Goal: Information Seeking & Learning: Learn about a topic

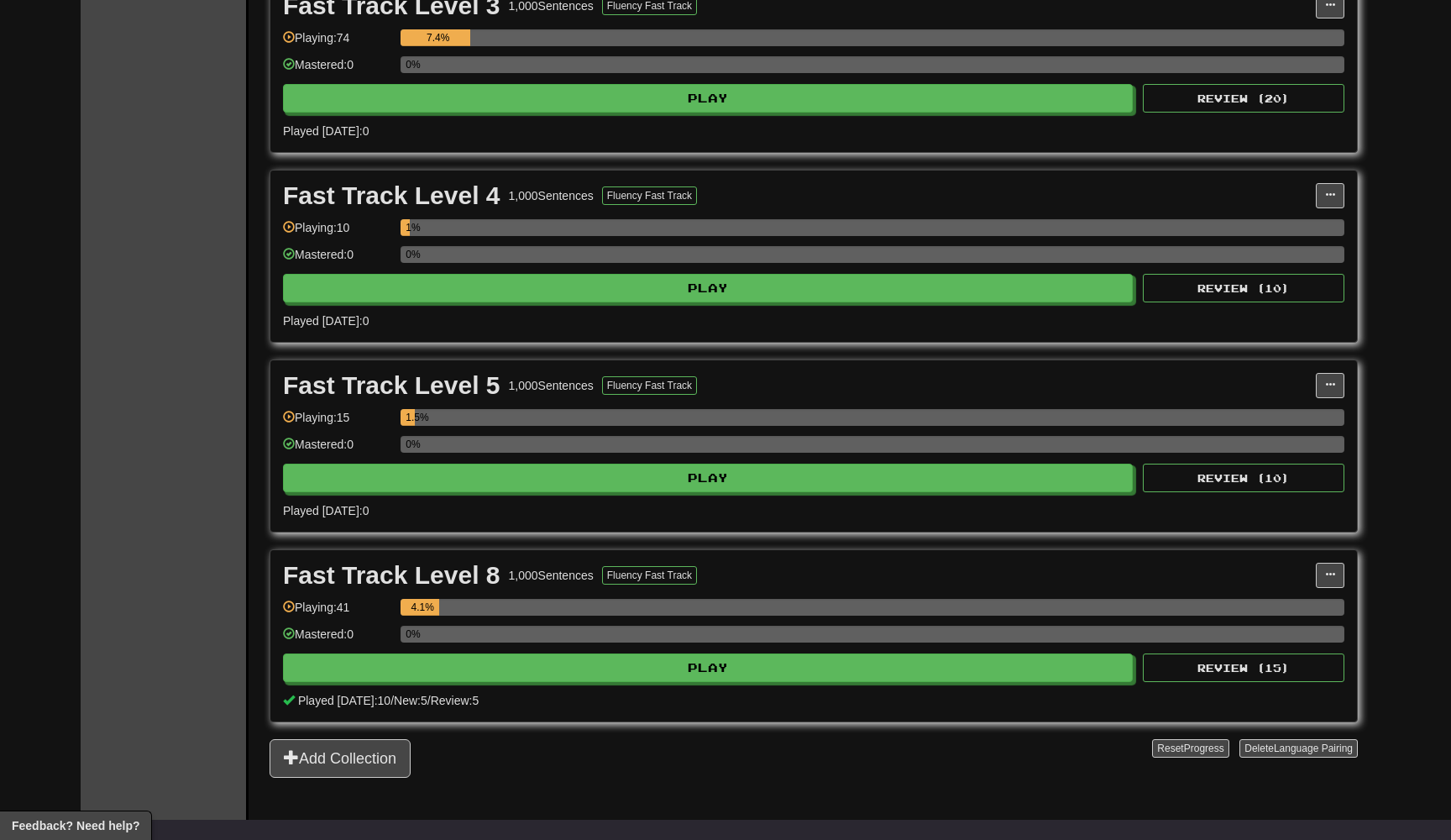
scroll to position [599, 0]
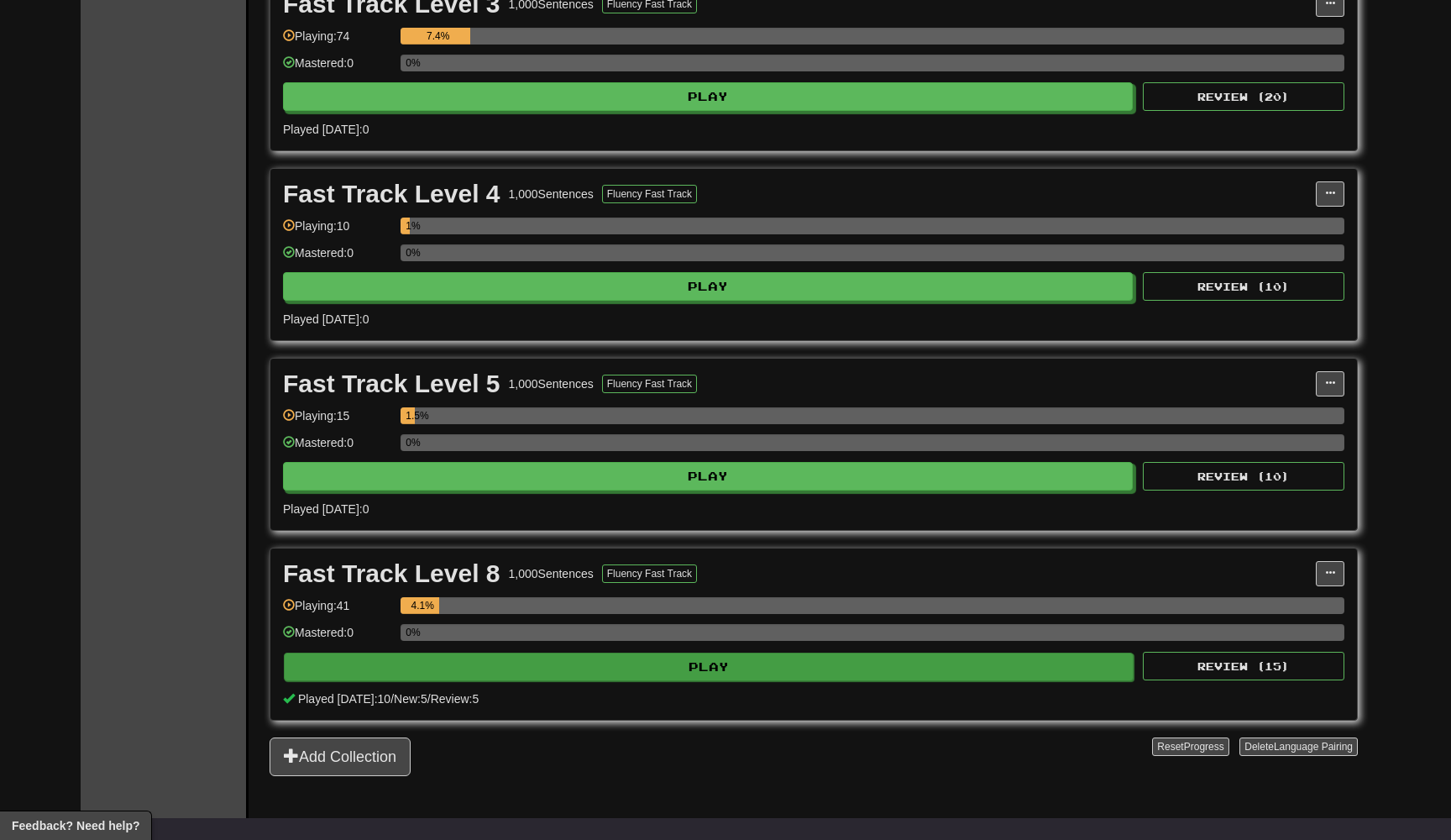
click at [681, 660] on button "Play" at bounding box center [709, 667] width 850 height 29
select select "**"
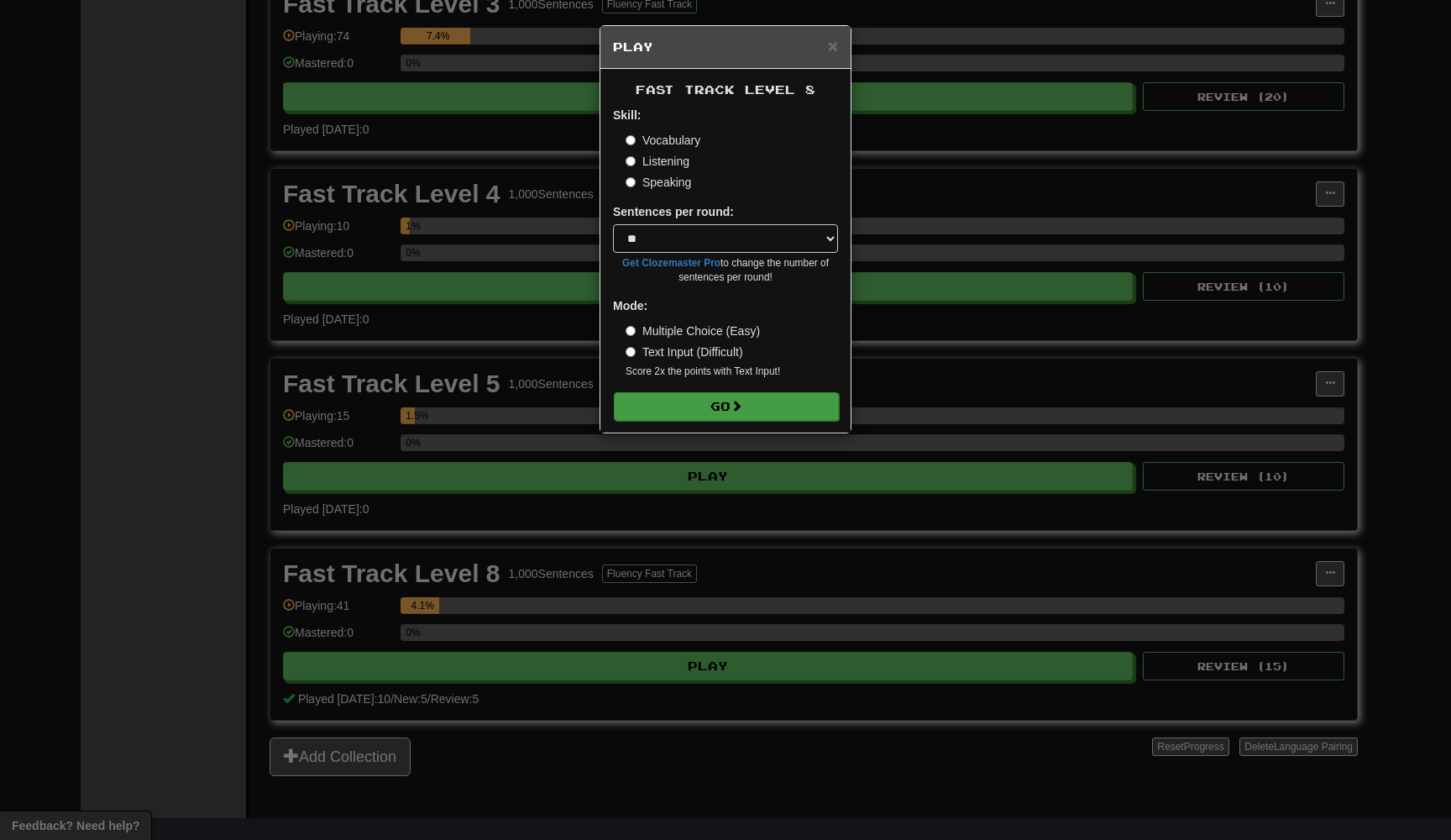
click at [671, 412] on button "Go" at bounding box center [726, 406] width 225 height 29
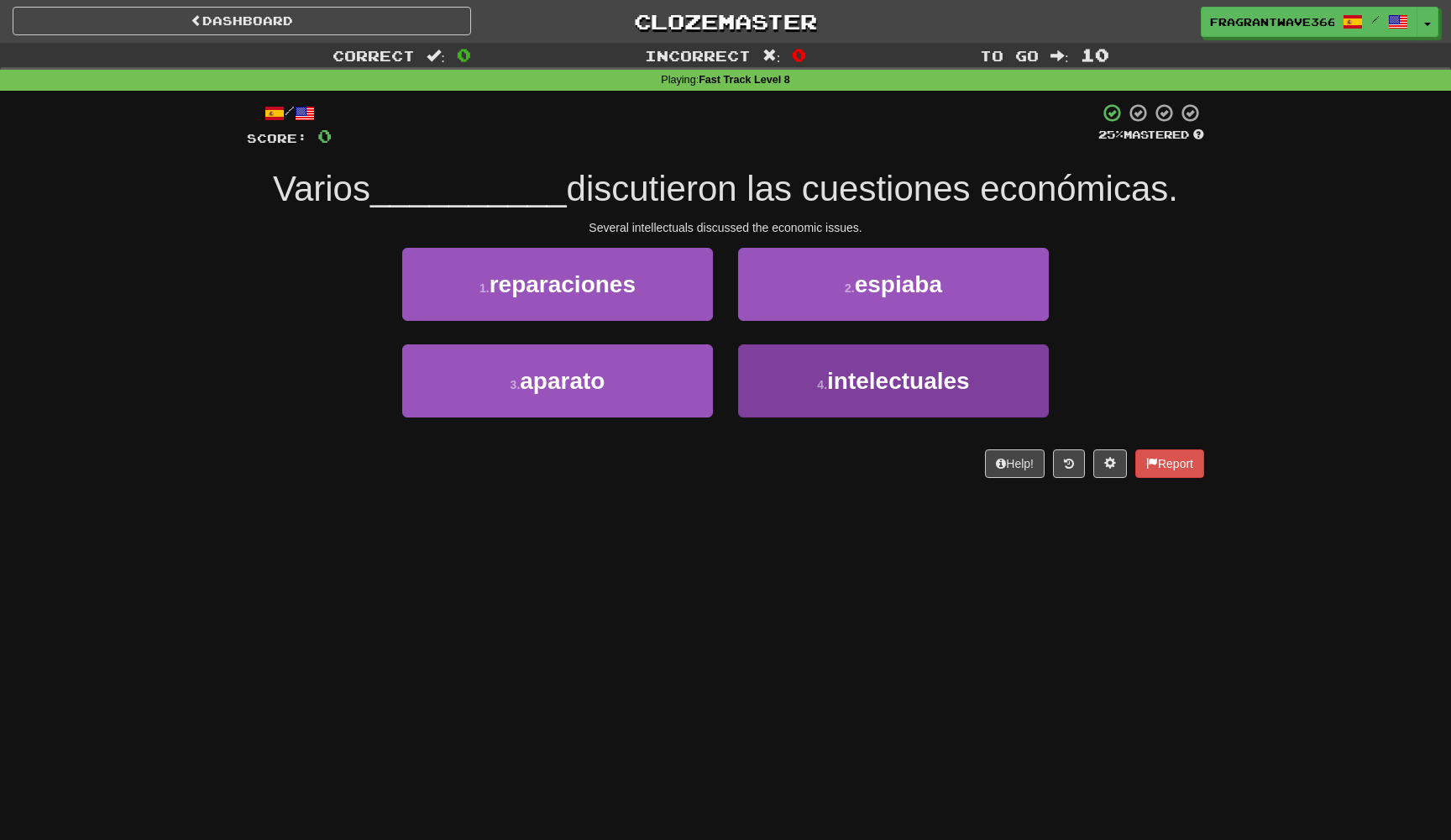
click at [842, 397] on button "4 . intelectuales" at bounding box center [894, 381] width 311 height 73
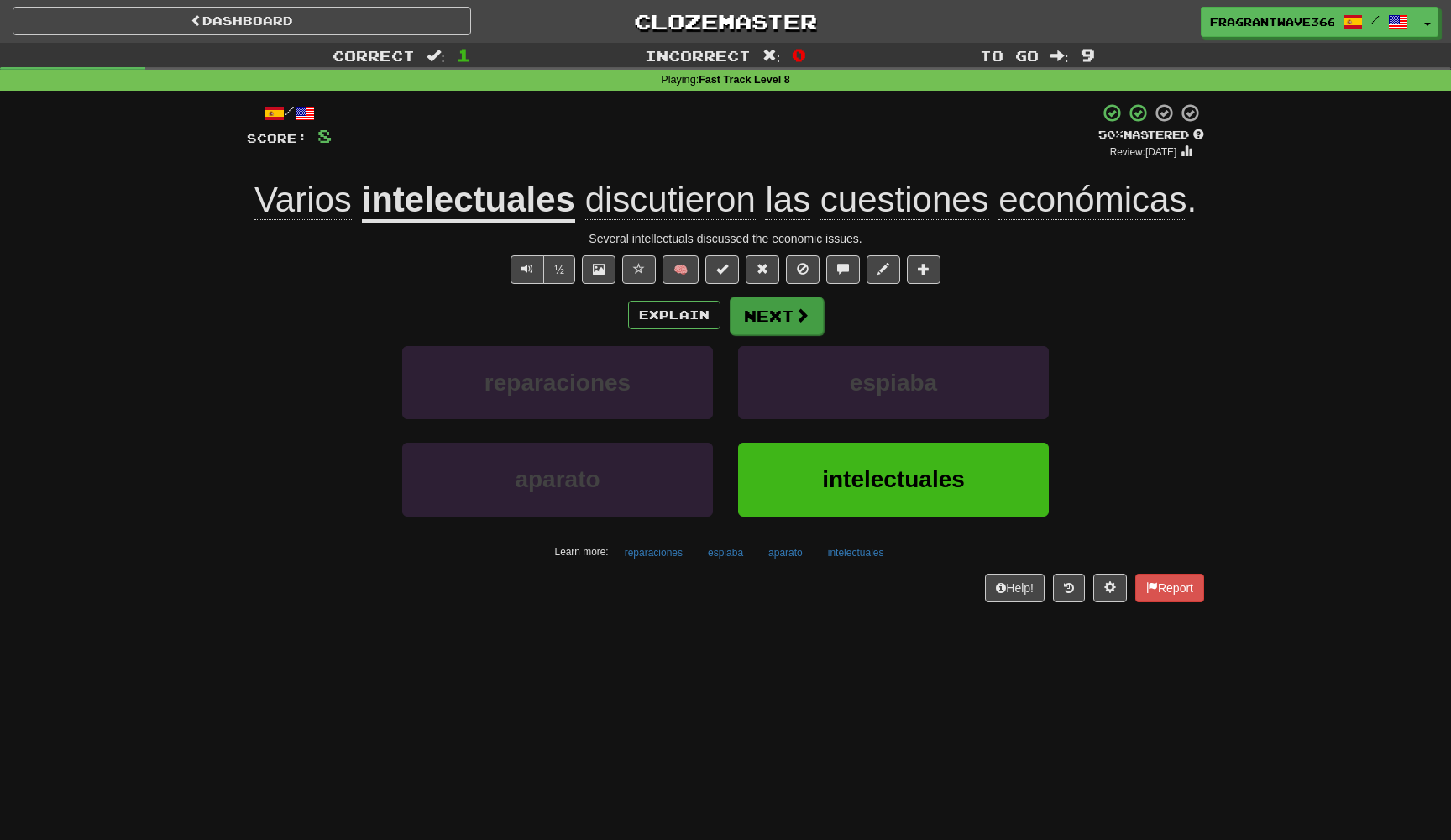
click at [795, 309] on span at bounding box center [802, 315] width 15 height 15
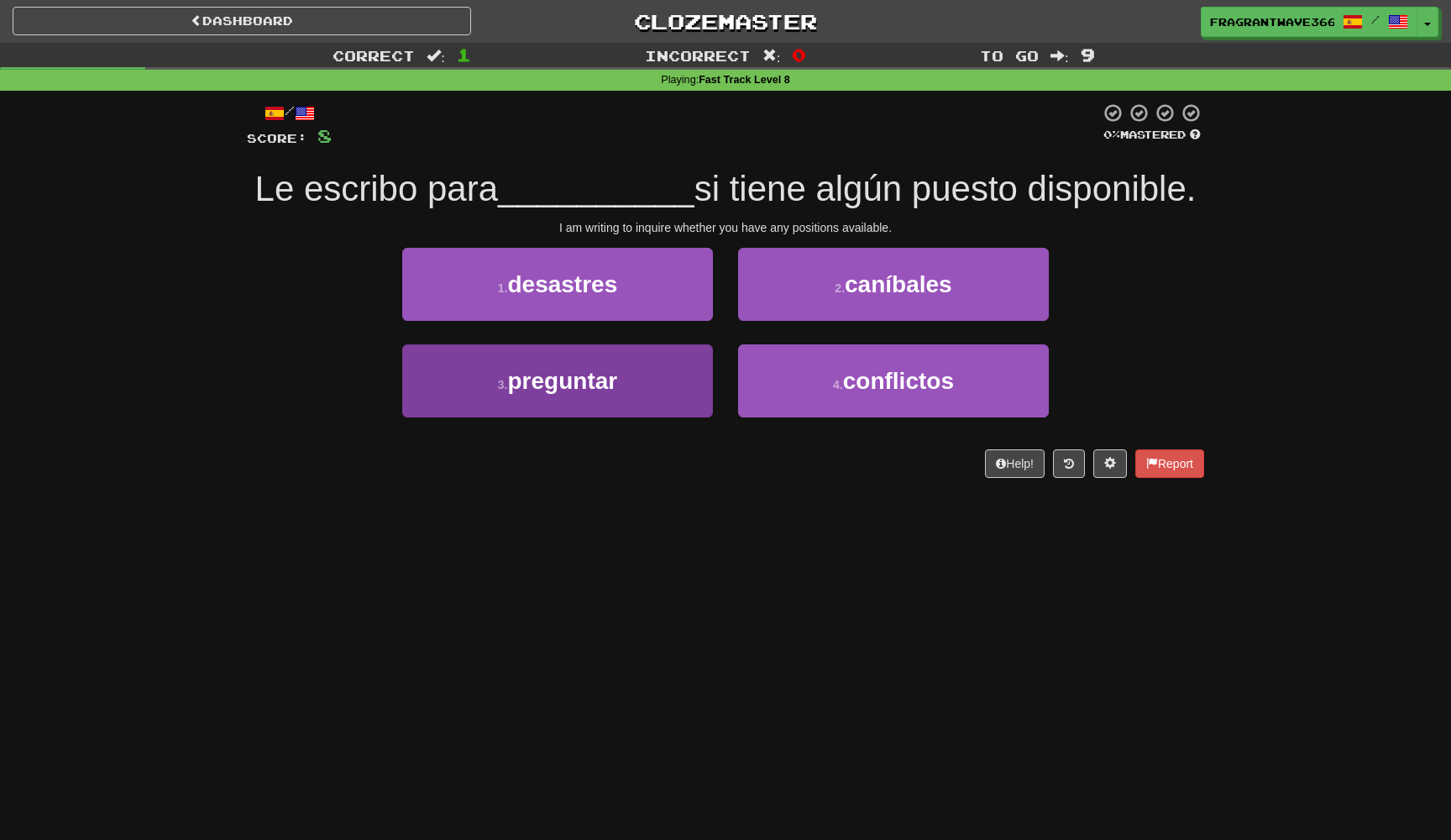
click at [650, 406] on button "3 . preguntar" at bounding box center [558, 381] width 311 height 73
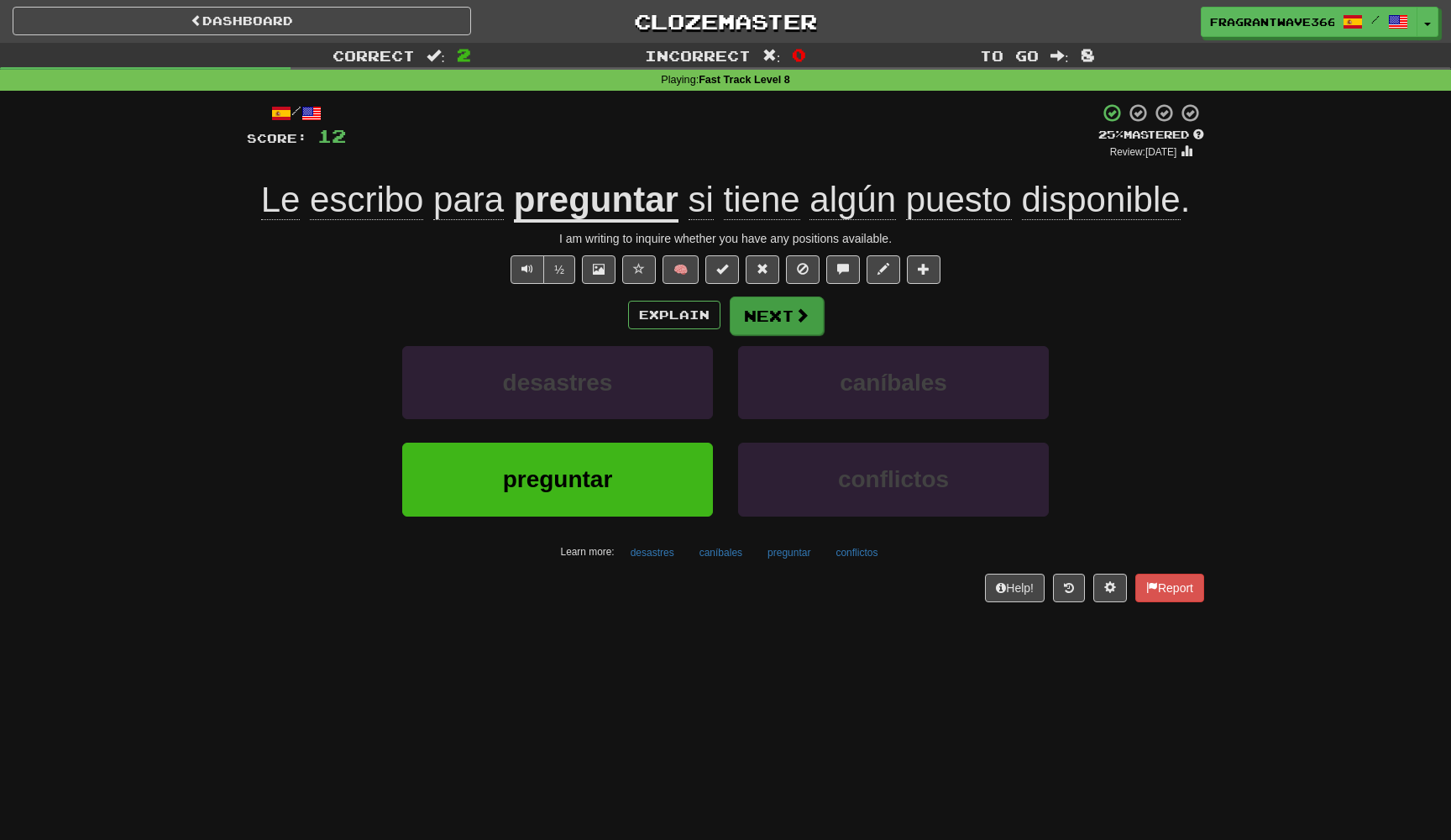
click at [783, 320] on button "Next" at bounding box center [777, 316] width 94 height 38
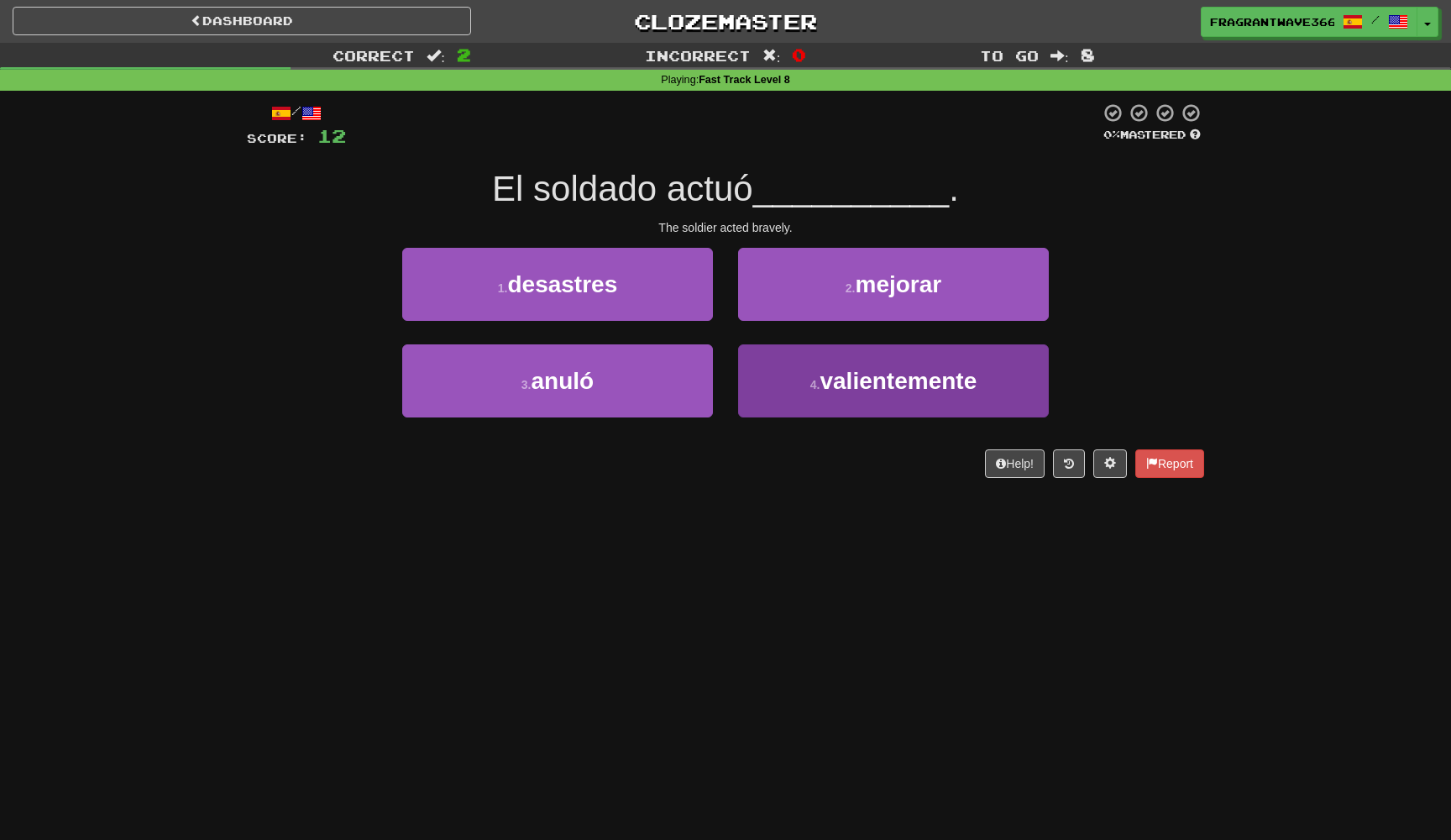
click at [819, 384] on small "4 ." at bounding box center [815, 385] width 10 height 13
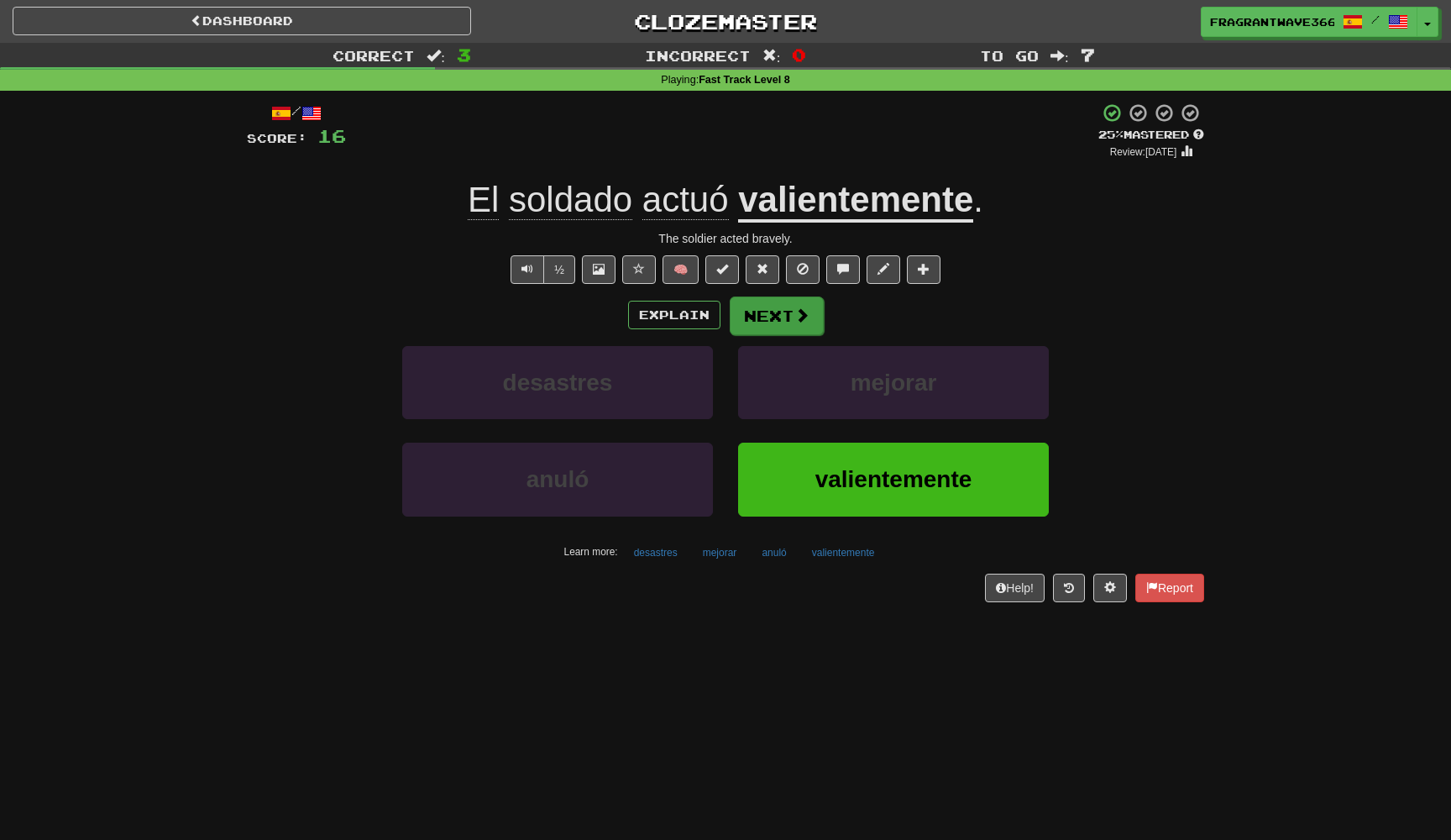
click at [774, 299] on button "Next" at bounding box center [777, 316] width 94 height 38
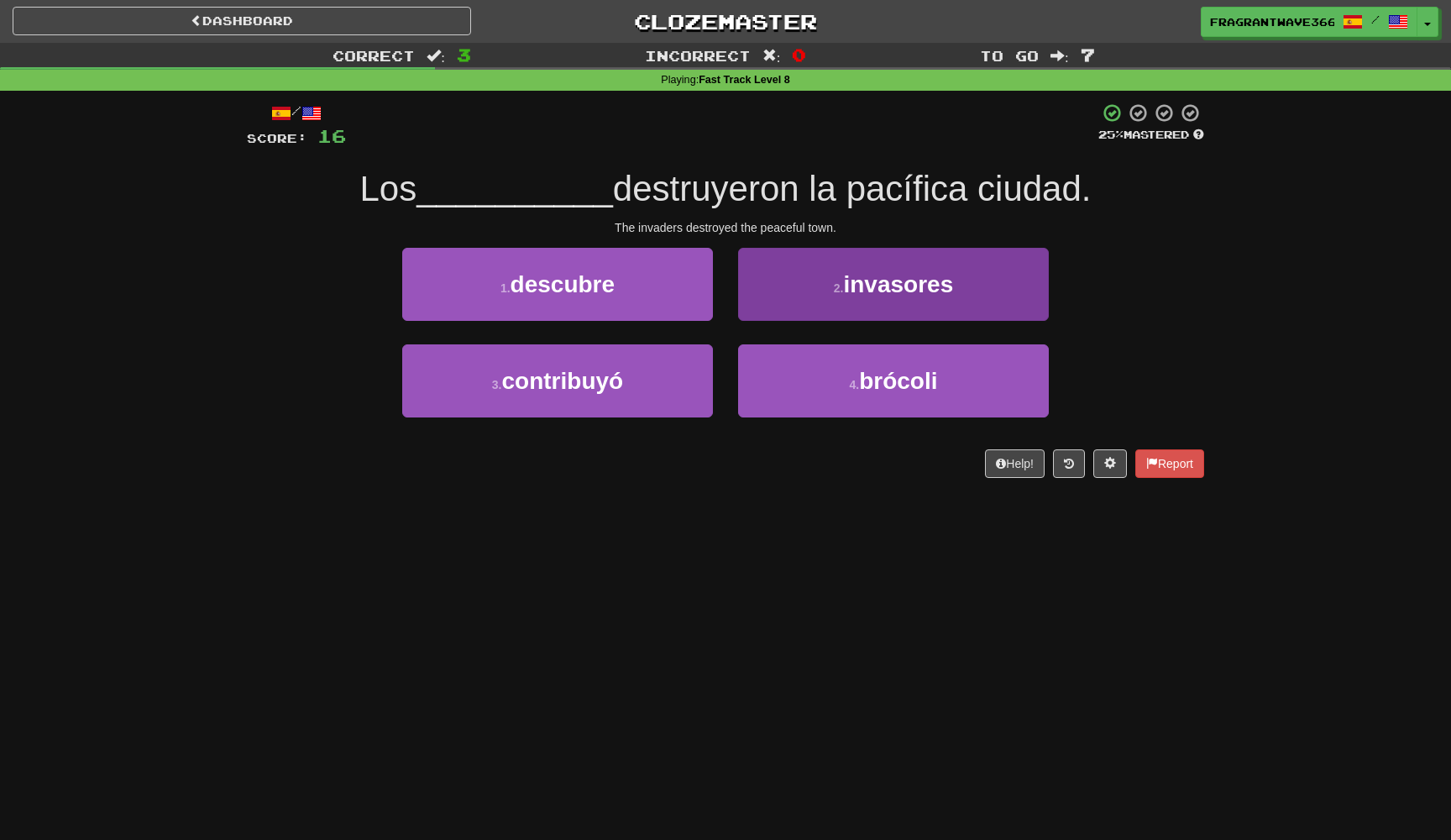
click at [816, 287] on button "2 . invasores" at bounding box center [894, 284] width 311 height 73
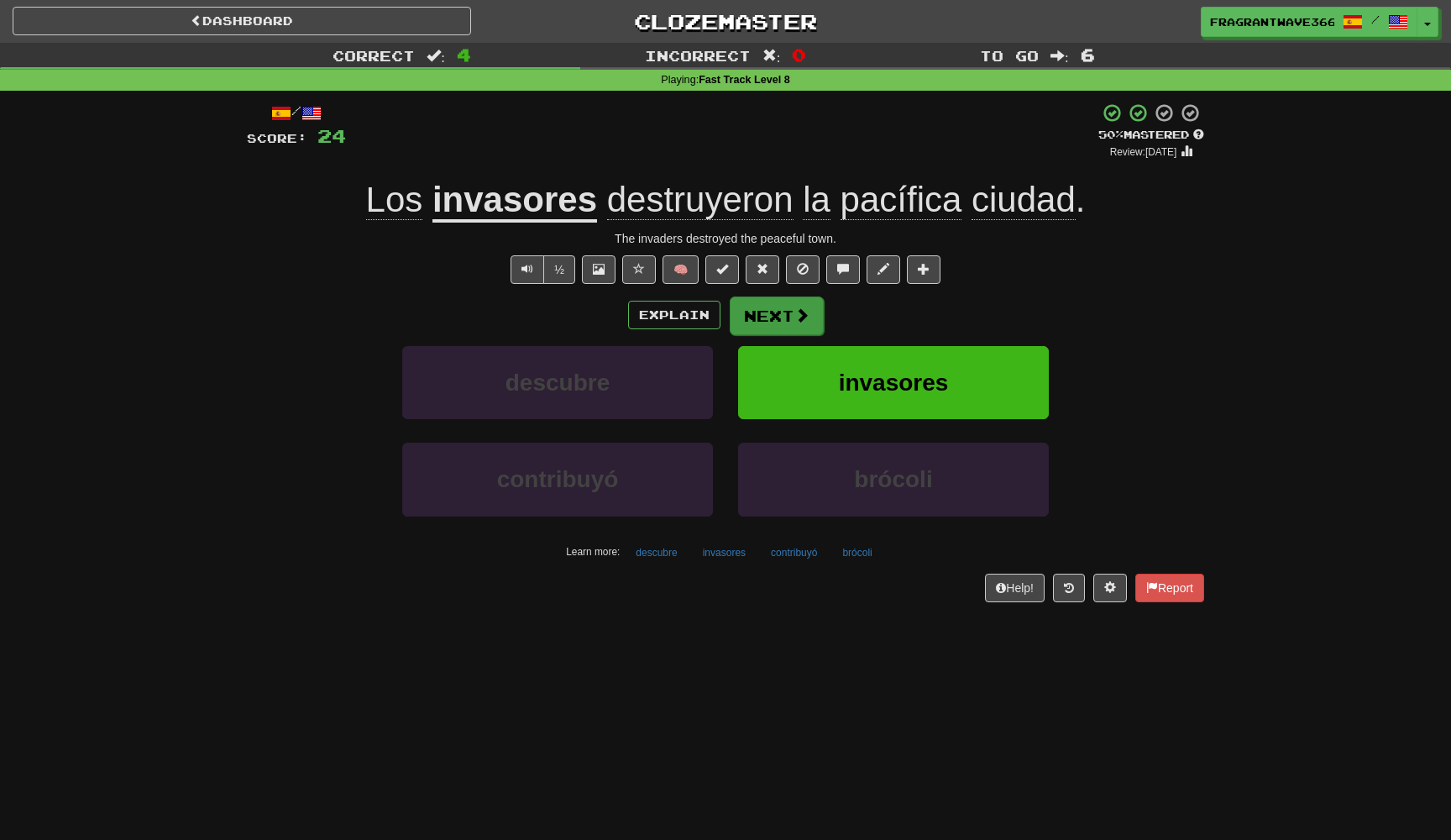
click at [794, 308] on span at bounding box center [802, 315] width 15 height 15
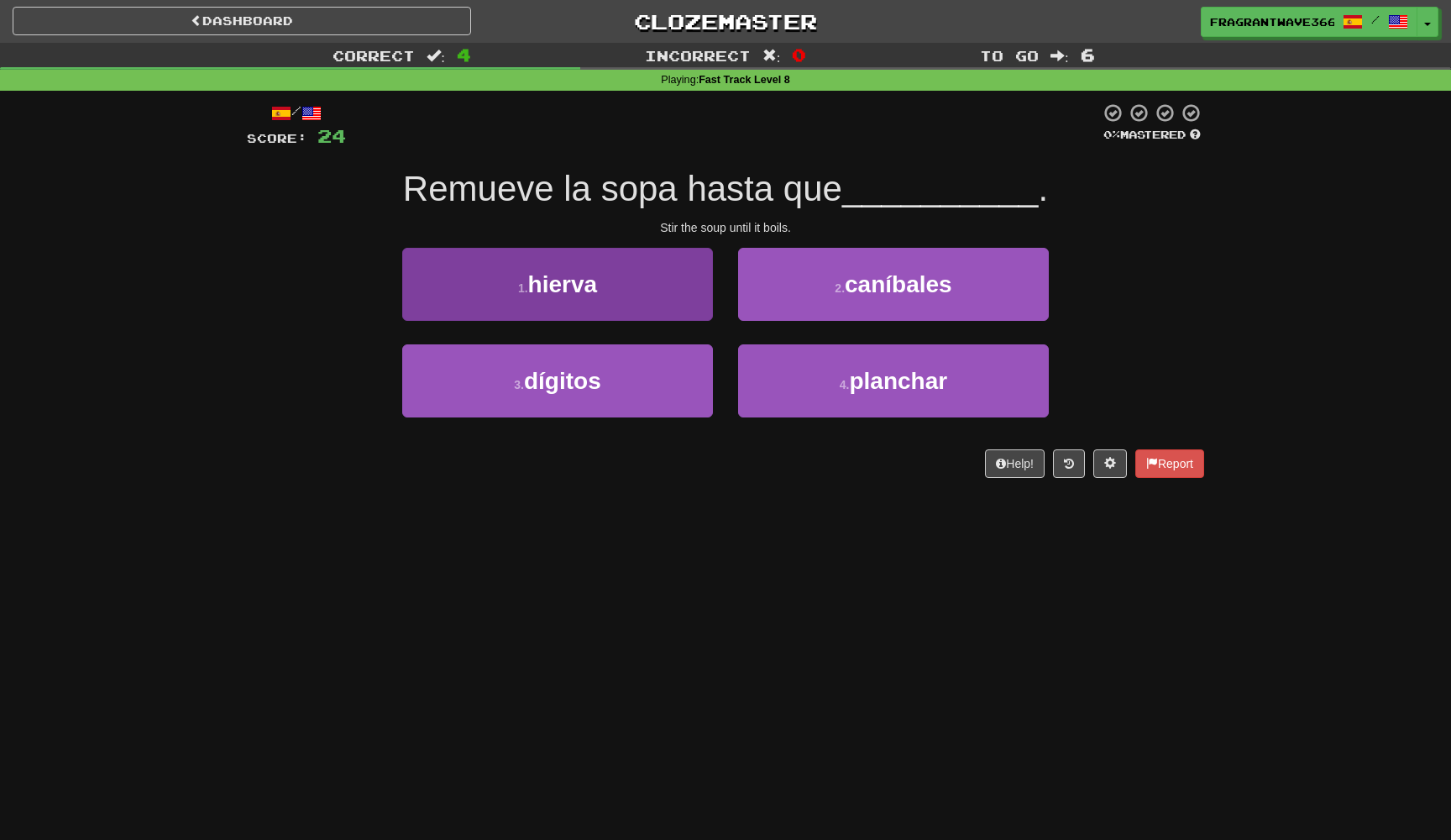
click at [656, 266] on button "1 . hierva" at bounding box center [558, 284] width 311 height 73
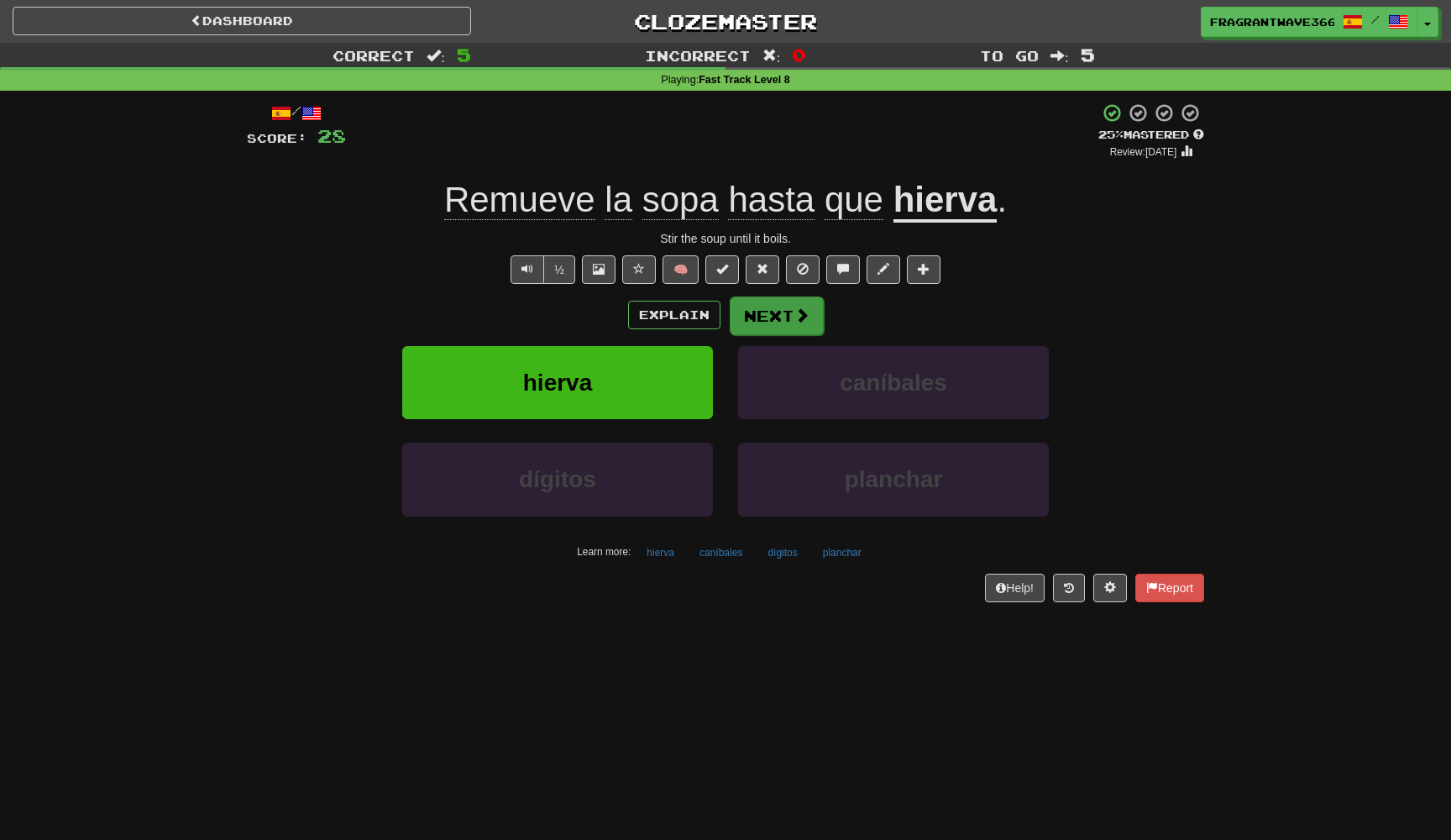
click at [784, 302] on button "Next" at bounding box center [777, 316] width 94 height 38
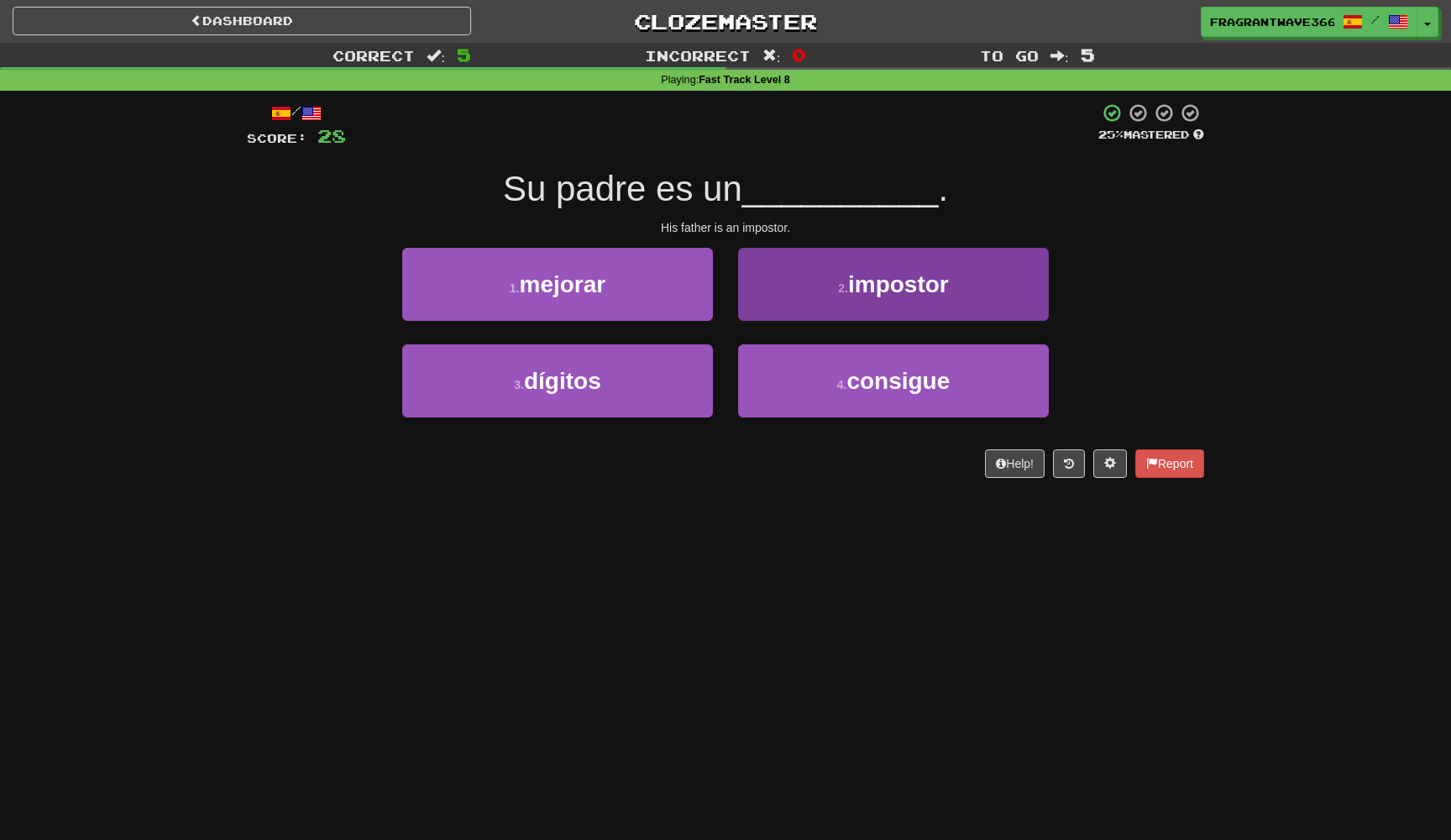
click at [814, 248] on button "2 . impostor" at bounding box center [894, 284] width 311 height 73
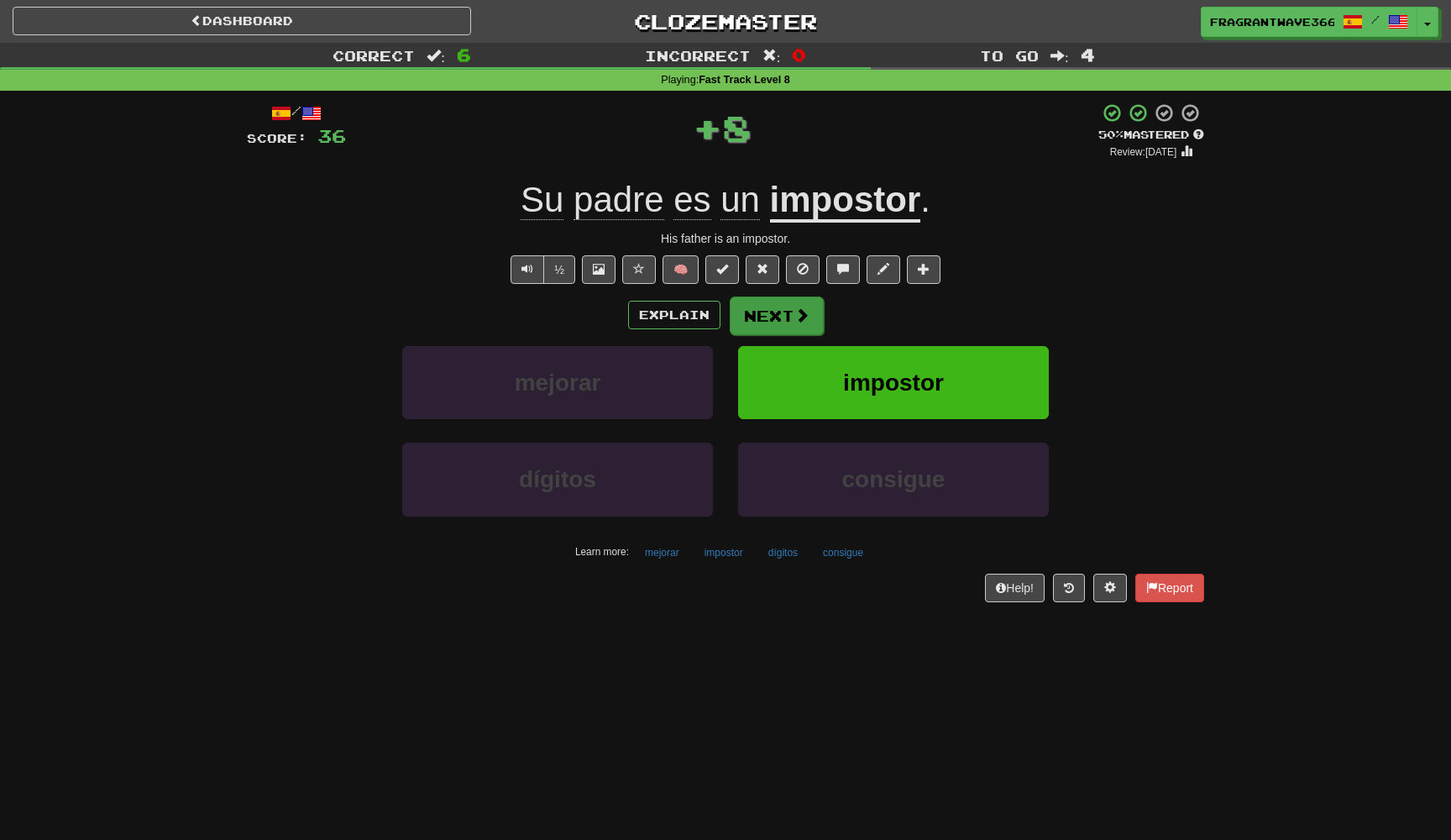
click at [787, 312] on button "Next" at bounding box center [777, 316] width 94 height 38
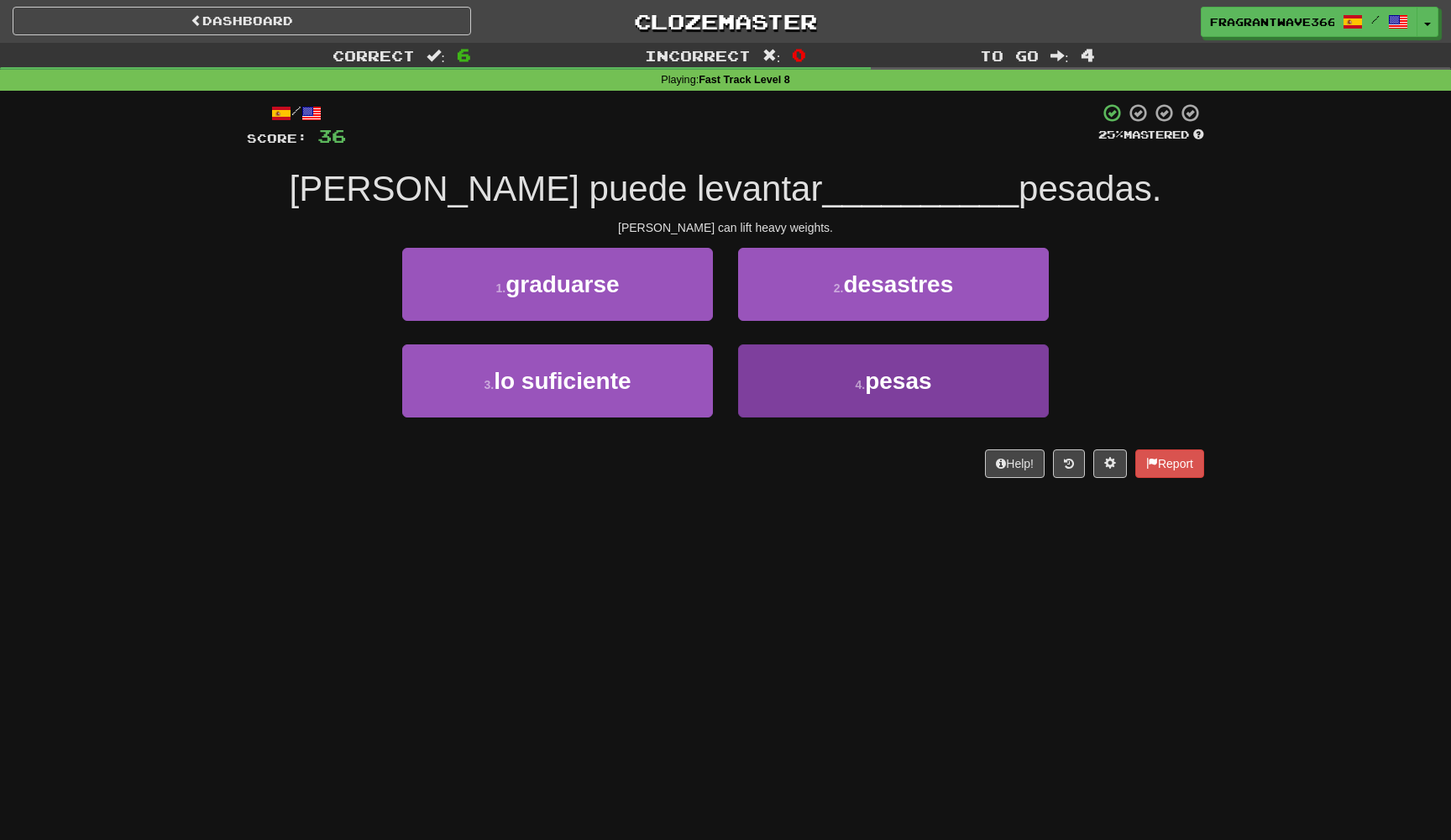
click at [789, 372] on button "4 . pesas" at bounding box center [894, 381] width 311 height 73
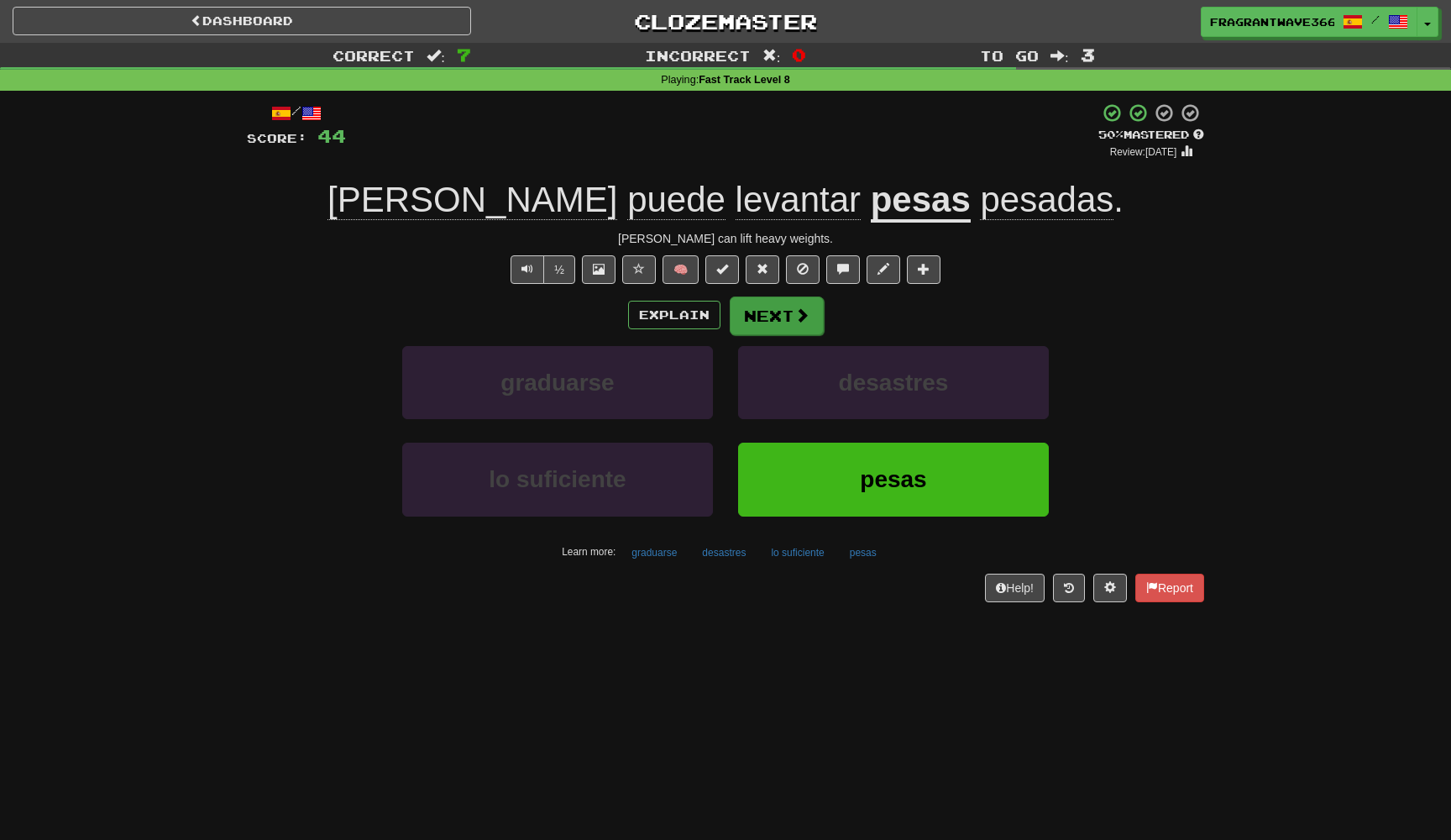
click at [786, 305] on button "Next" at bounding box center [777, 316] width 94 height 38
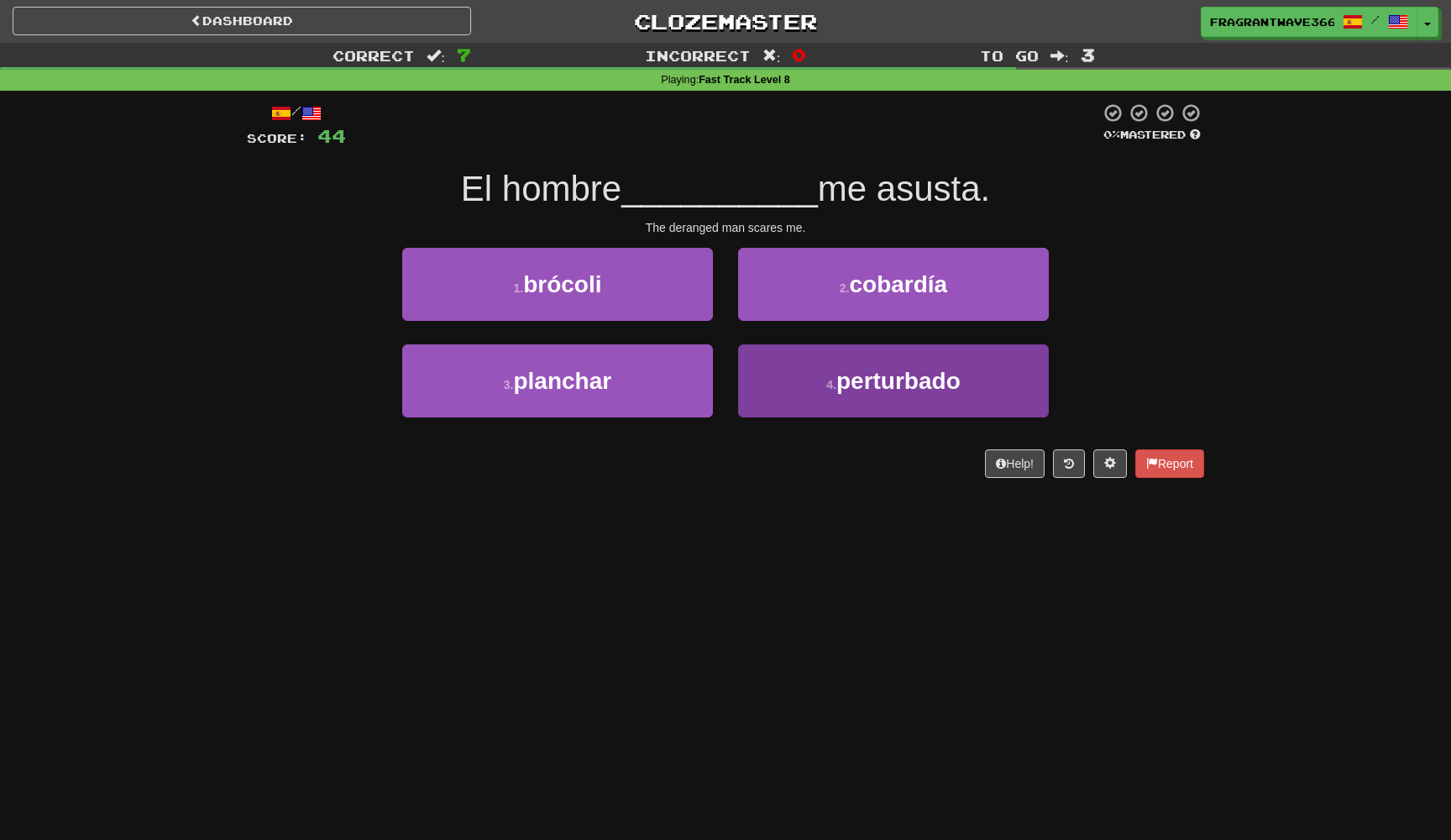
click at [755, 364] on button "4 . perturbado" at bounding box center [894, 381] width 311 height 73
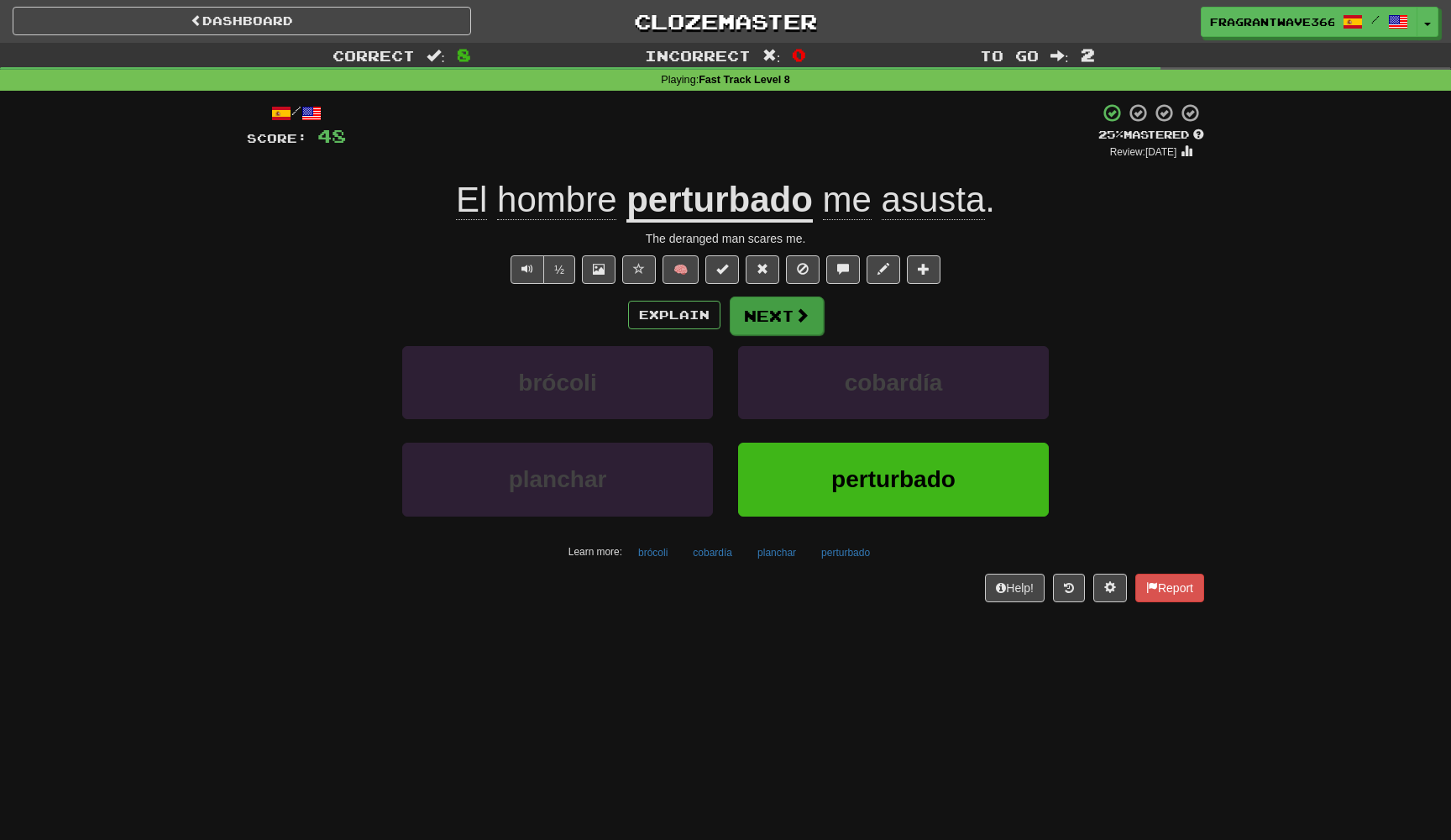
click at [794, 299] on button "Next" at bounding box center [777, 316] width 94 height 38
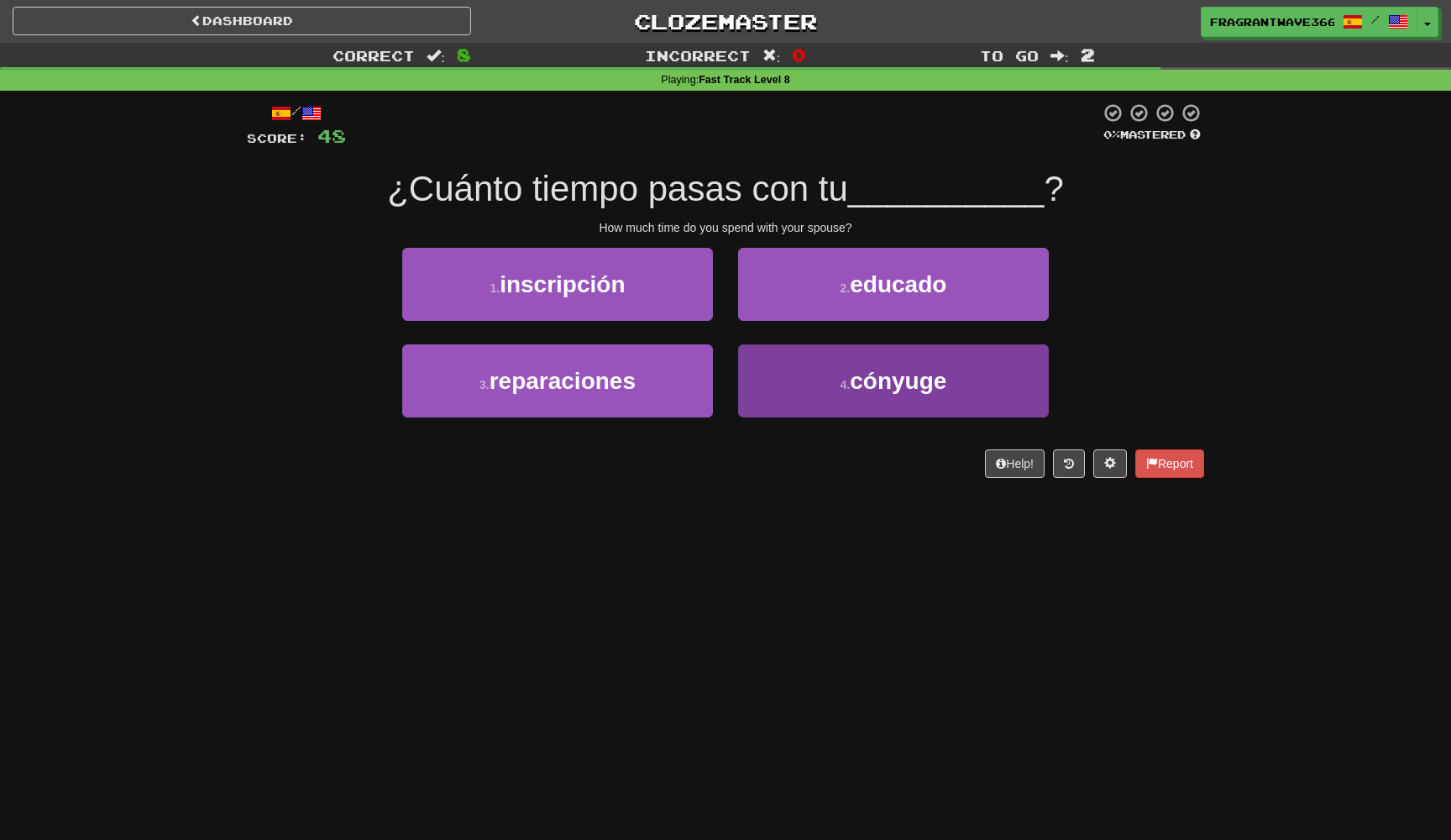
click at [767, 372] on button "4 . cónyuge" at bounding box center [894, 381] width 311 height 73
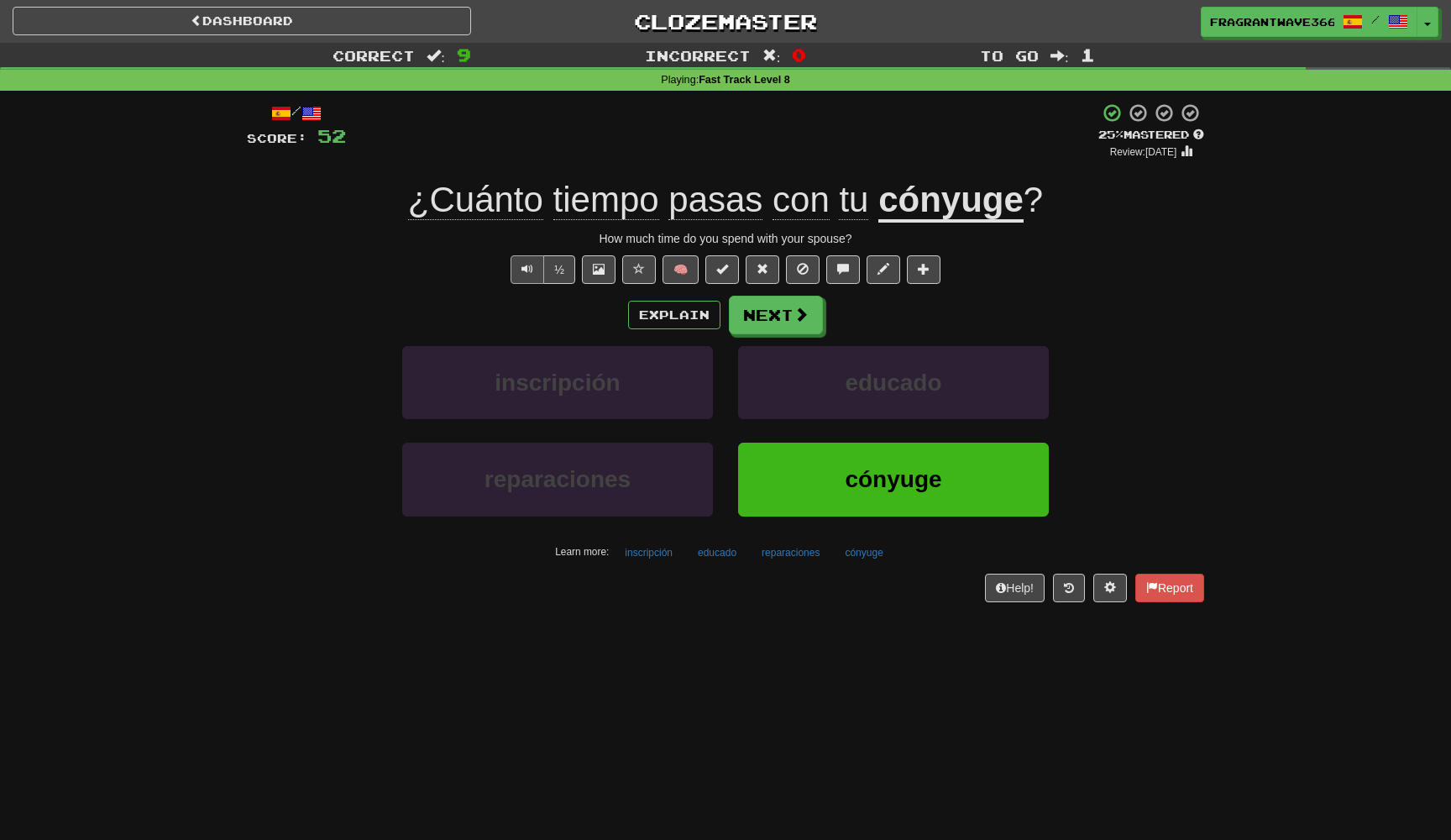
click at [531, 259] on button "Text-to-speech controls" at bounding box center [527, 270] width 34 height 29
click at [770, 305] on button "Next" at bounding box center [777, 316] width 94 height 38
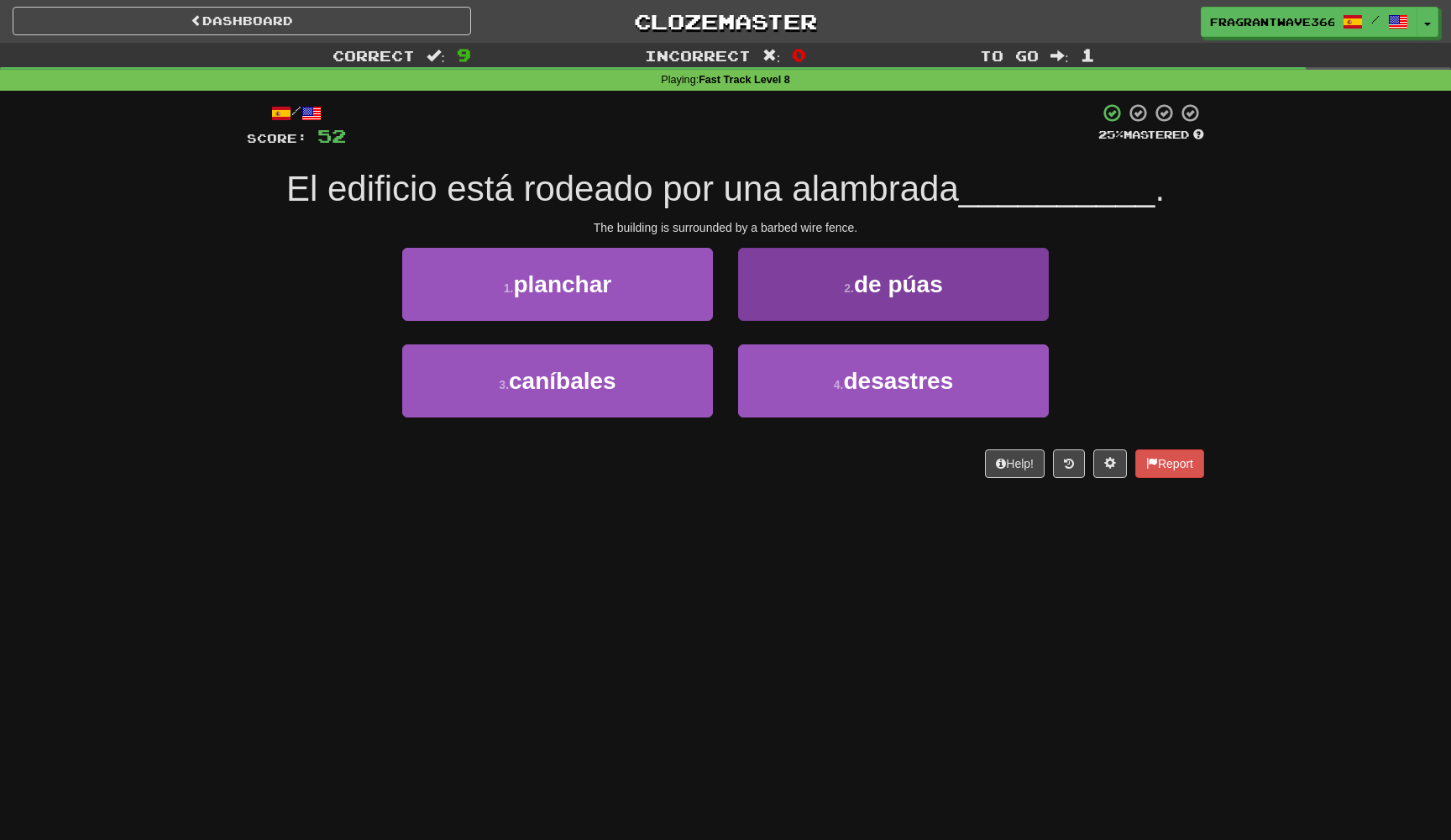
click at [788, 300] on button "2 . de púas" at bounding box center [894, 284] width 311 height 73
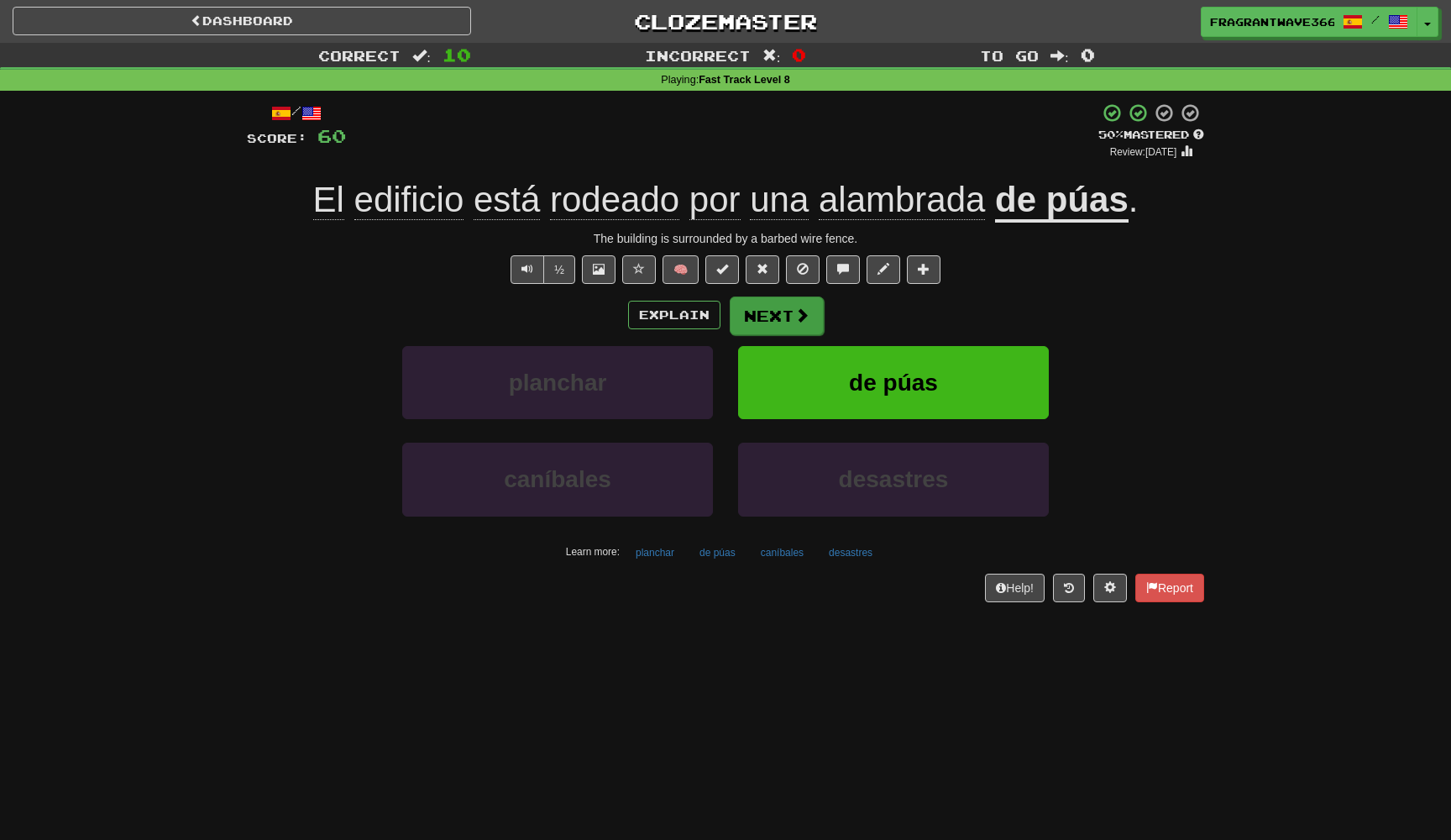
click at [787, 311] on button "Next" at bounding box center [777, 316] width 94 height 38
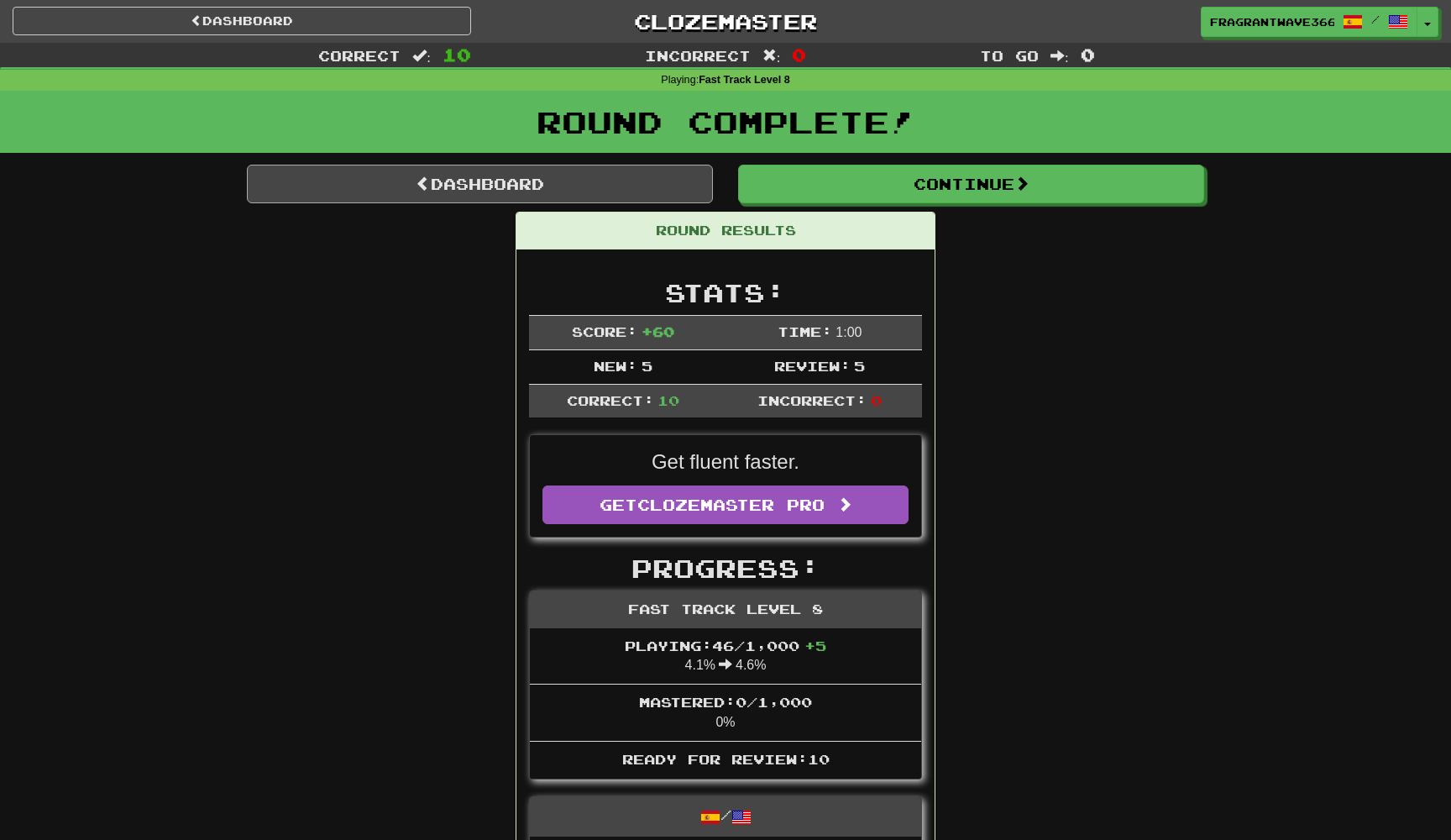
click at [592, 178] on link "Dashboard" at bounding box center [479, 183] width 466 height 38
